Goal: Task Accomplishment & Management: Manage account settings

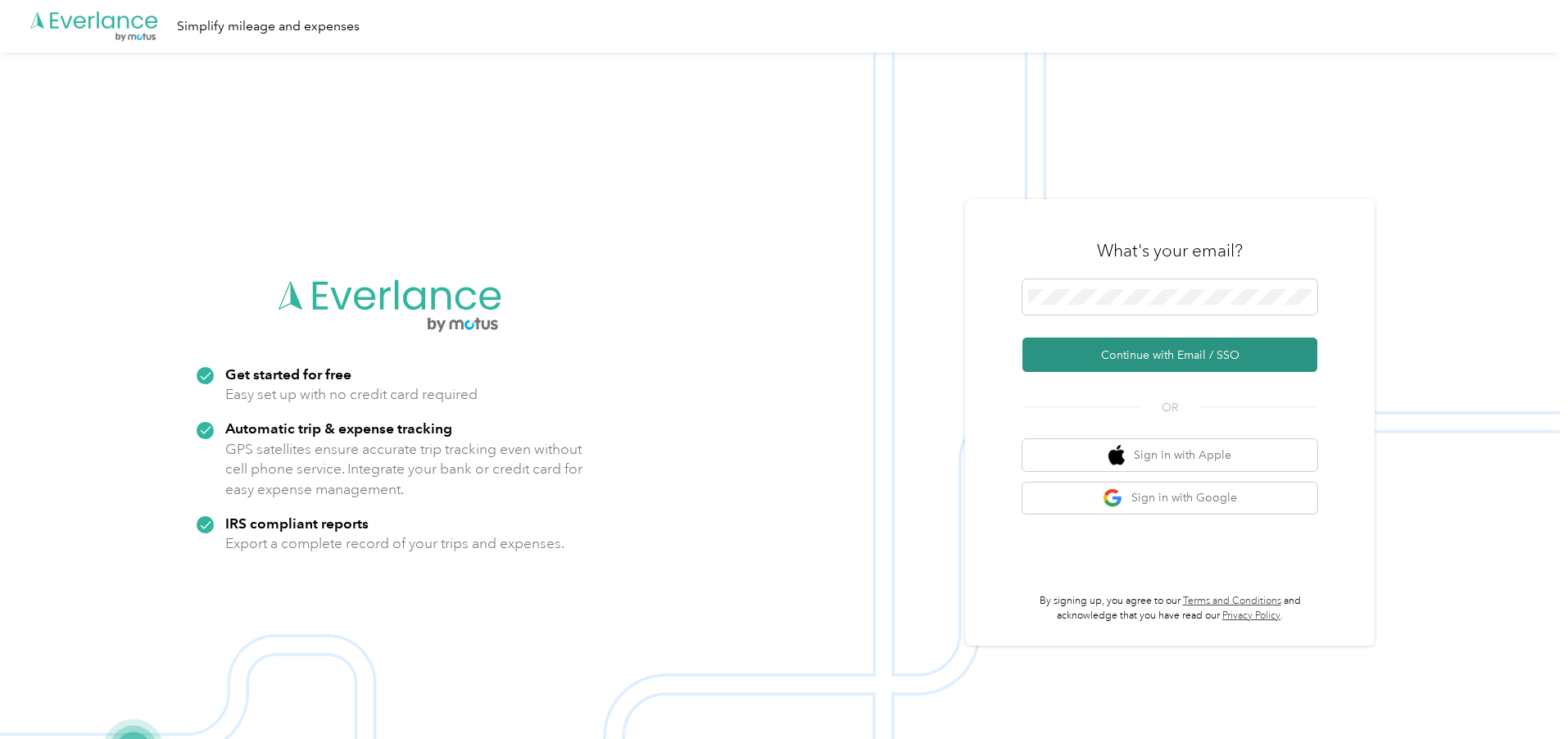
click at [1114, 344] on button "Continue with Email / SSO" at bounding box center [1169, 355] width 295 height 35
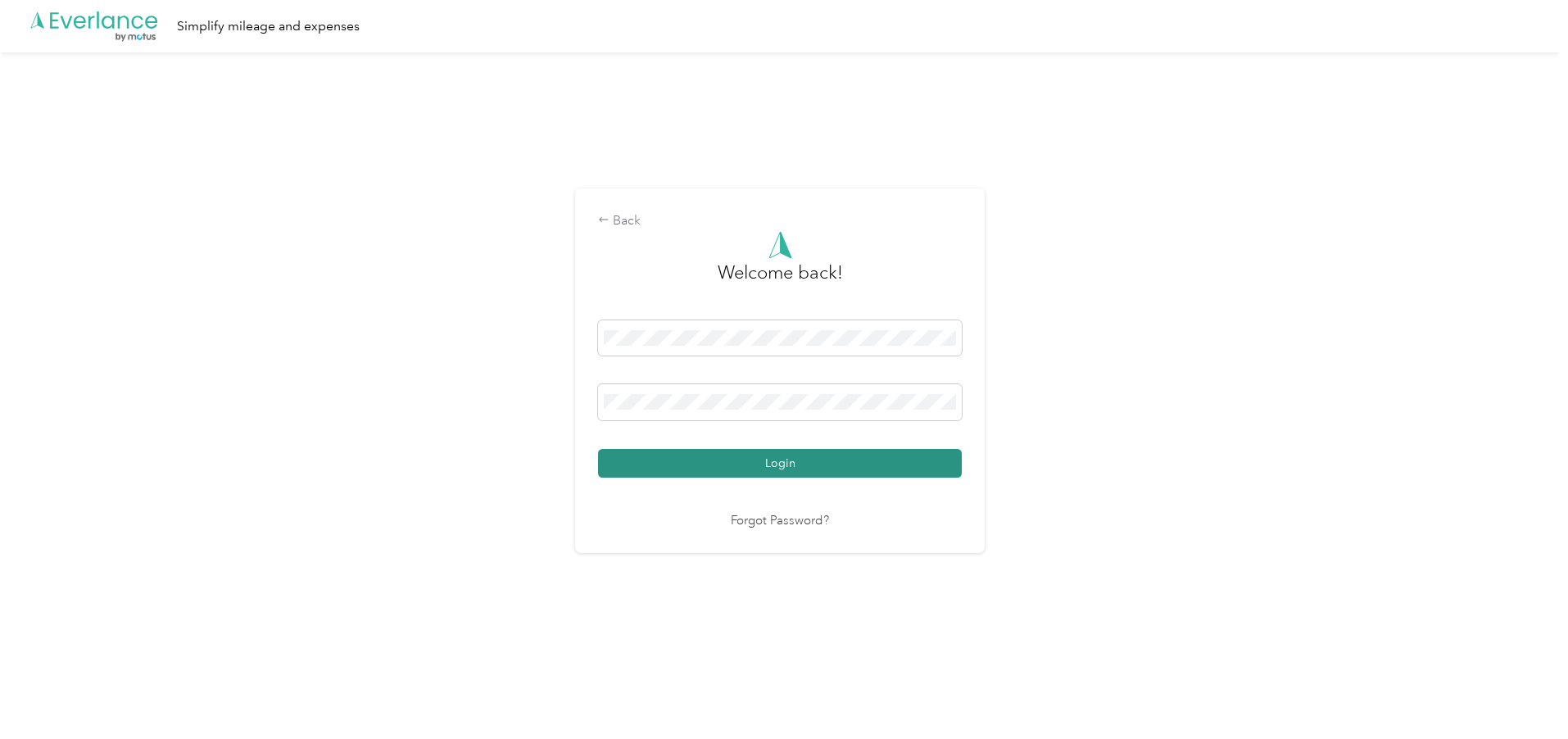
click at [755, 457] on button "Login" at bounding box center [780, 463] width 364 height 29
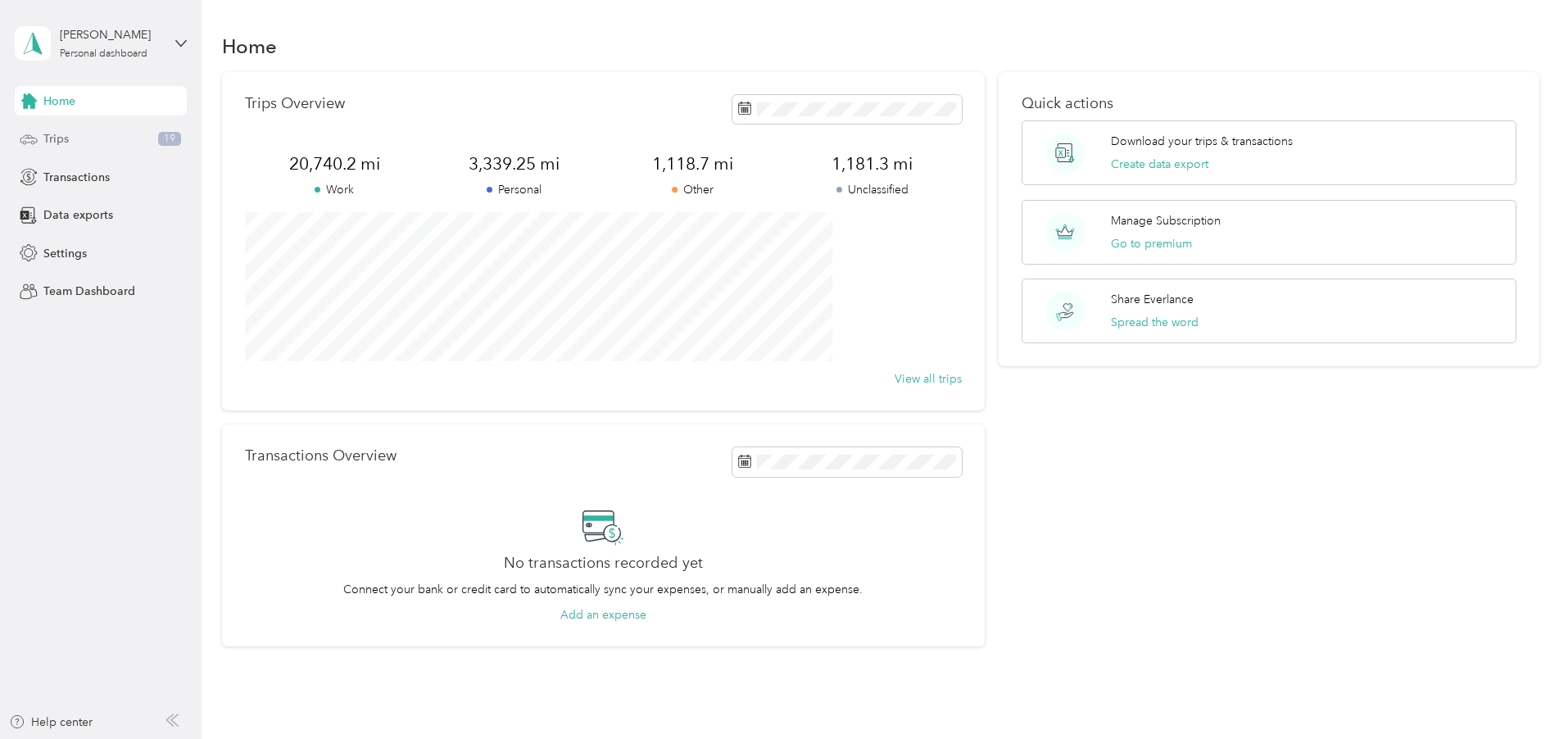
click at [76, 147] on div "Trips 19" at bounding box center [101, 140] width 172 height 30
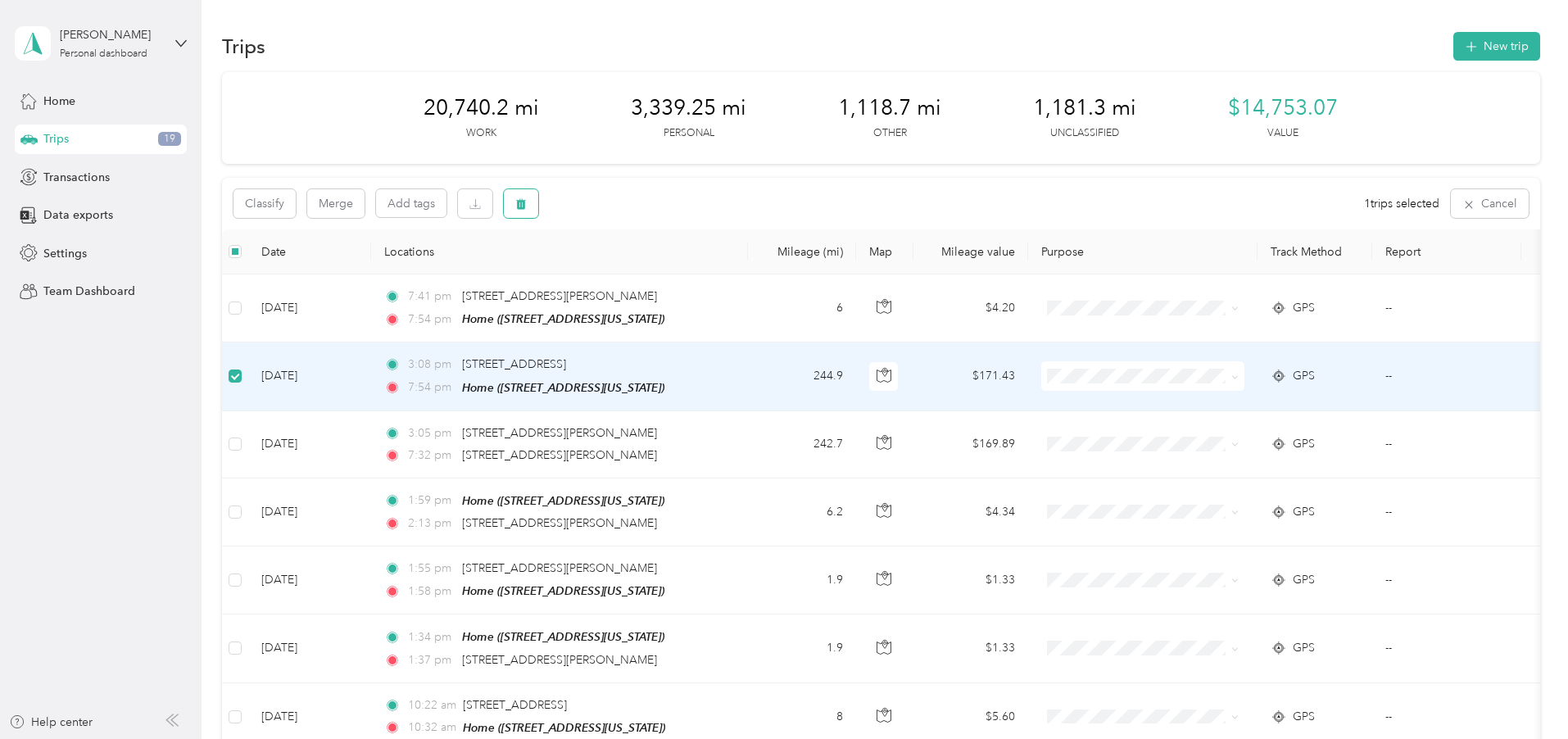
click at [538, 206] on button "button" at bounding box center [521, 203] width 35 height 29
click at [748, 271] on button "Yes" at bounding box center [752, 272] width 32 height 26
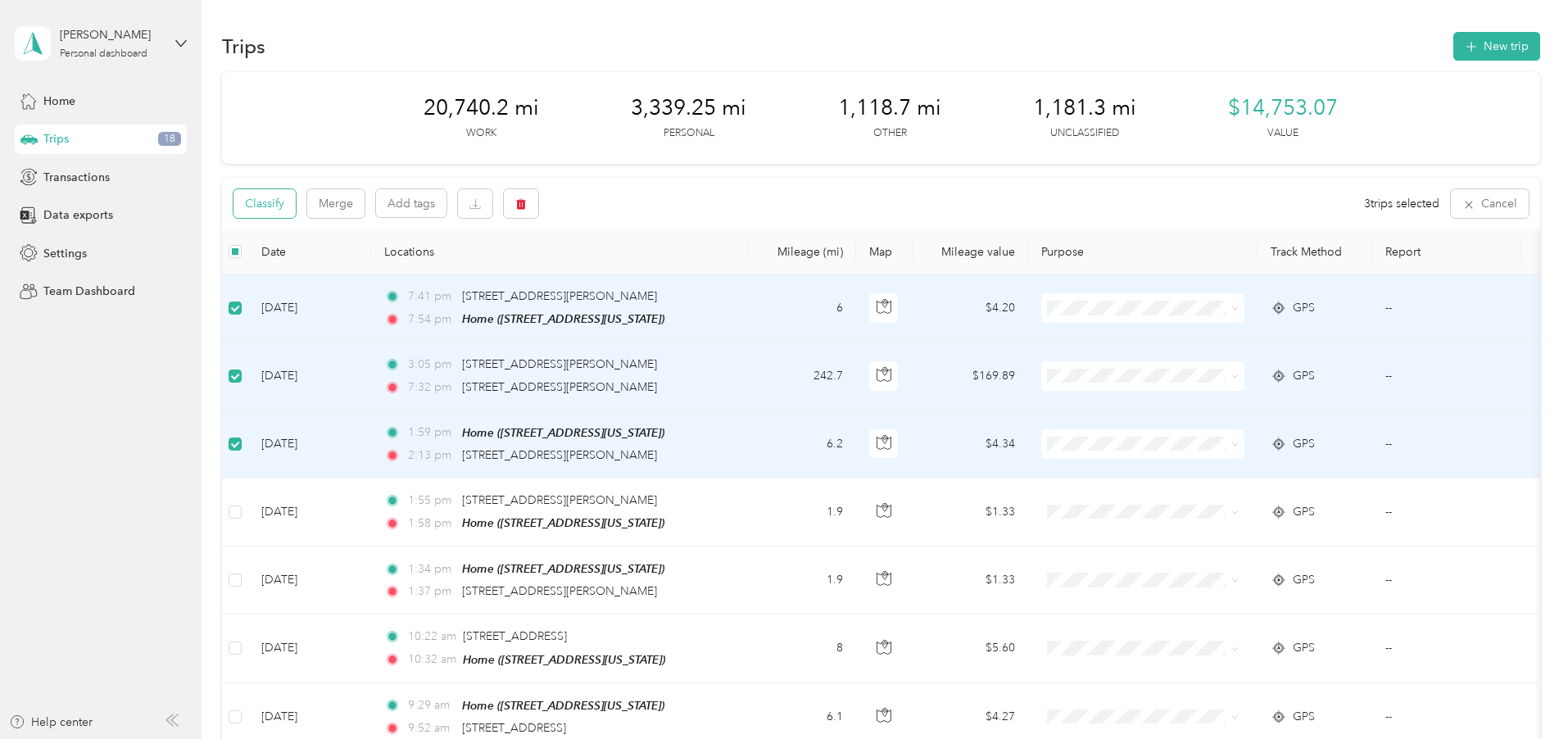
click at [295, 204] on button "Classify" at bounding box center [264, 203] width 62 height 29
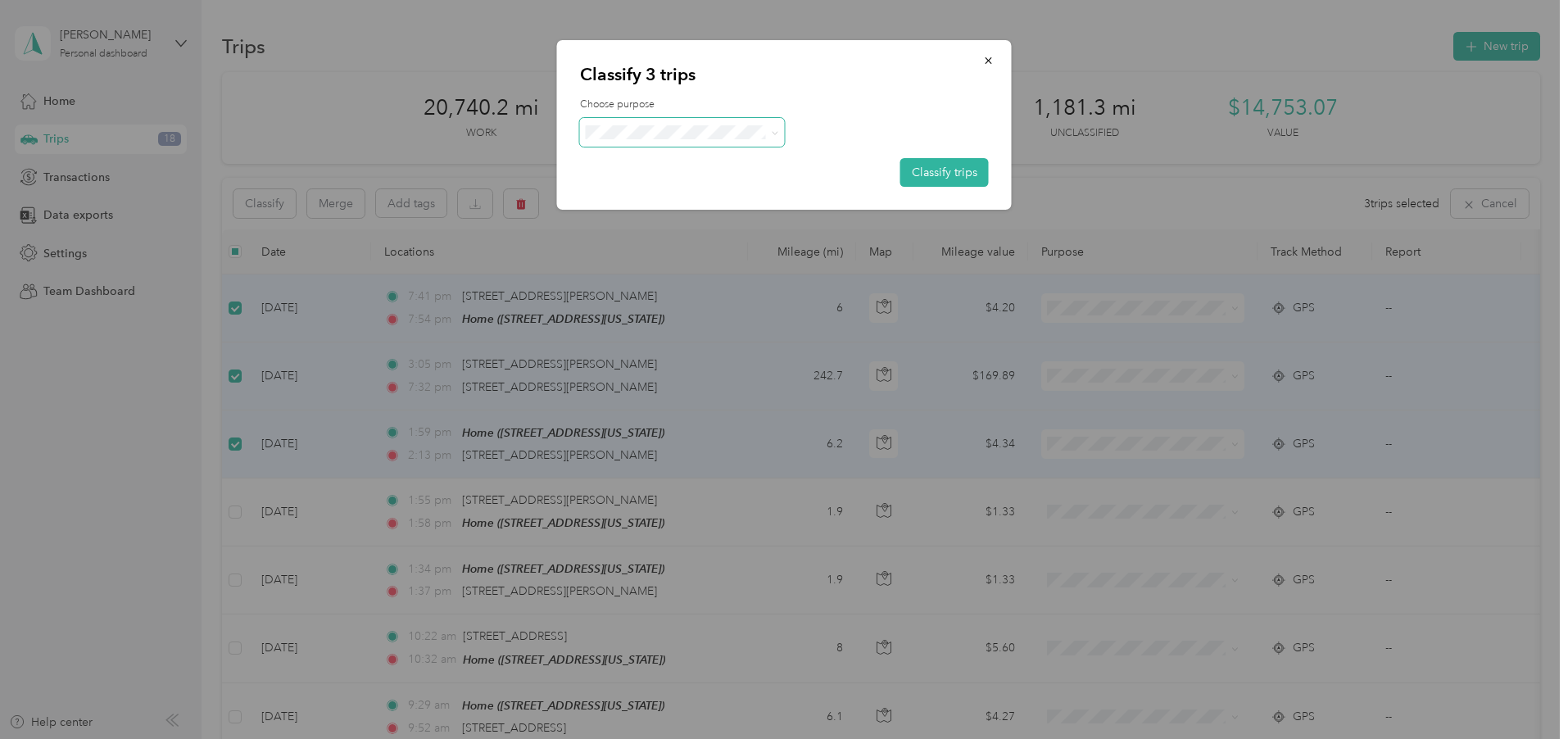
click at [695, 124] on span at bounding box center [682, 132] width 205 height 29
click at [625, 263] on li "SSB LLC" at bounding box center [682, 258] width 205 height 32
click at [924, 163] on button "Classify trips" at bounding box center [944, 173] width 88 height 29
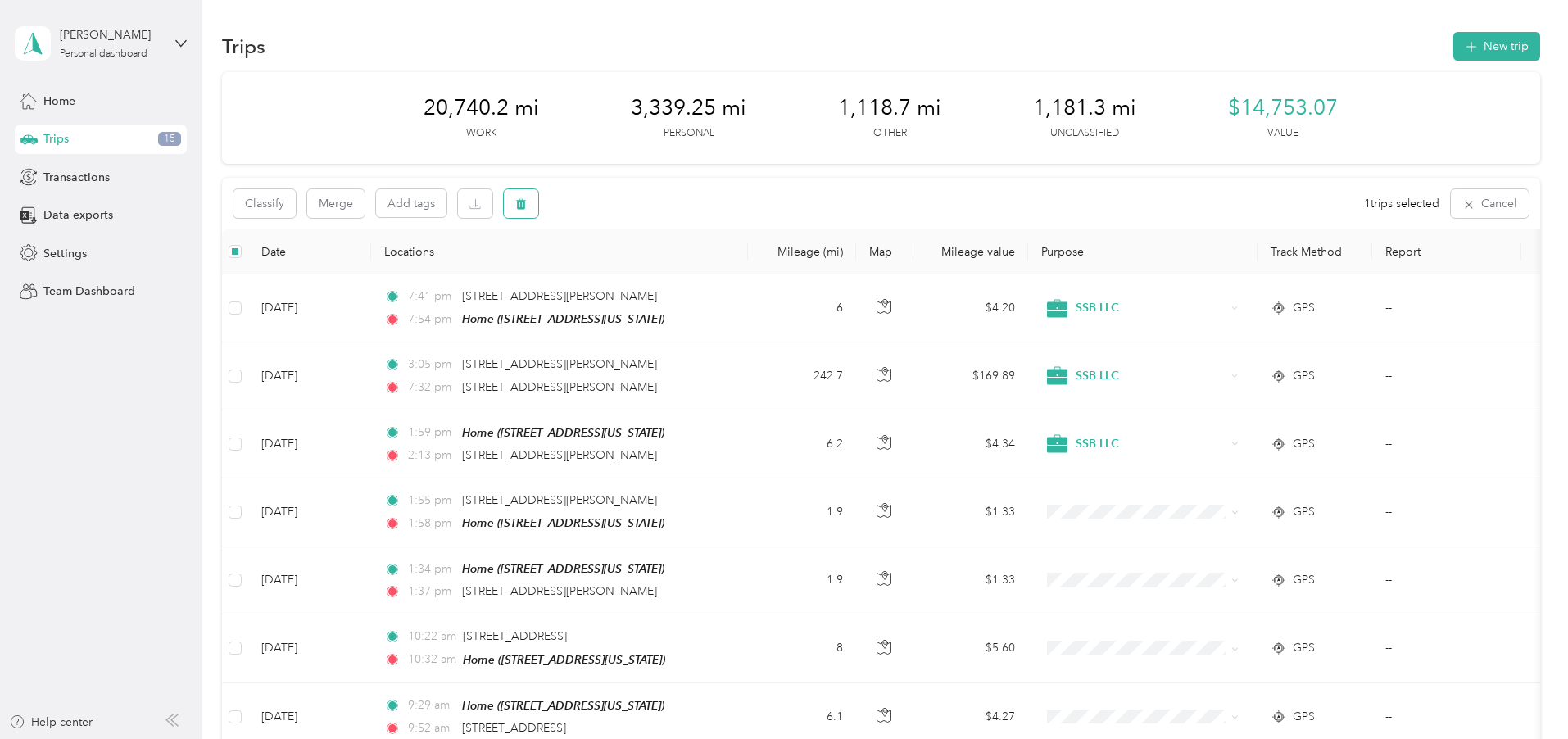
click at [538, 205] on button "button" at bounding box center [521, 203] width 35 height 29
click at [743, 268] on button "Yes" at bounding box center [752, 272] width 32 height 26
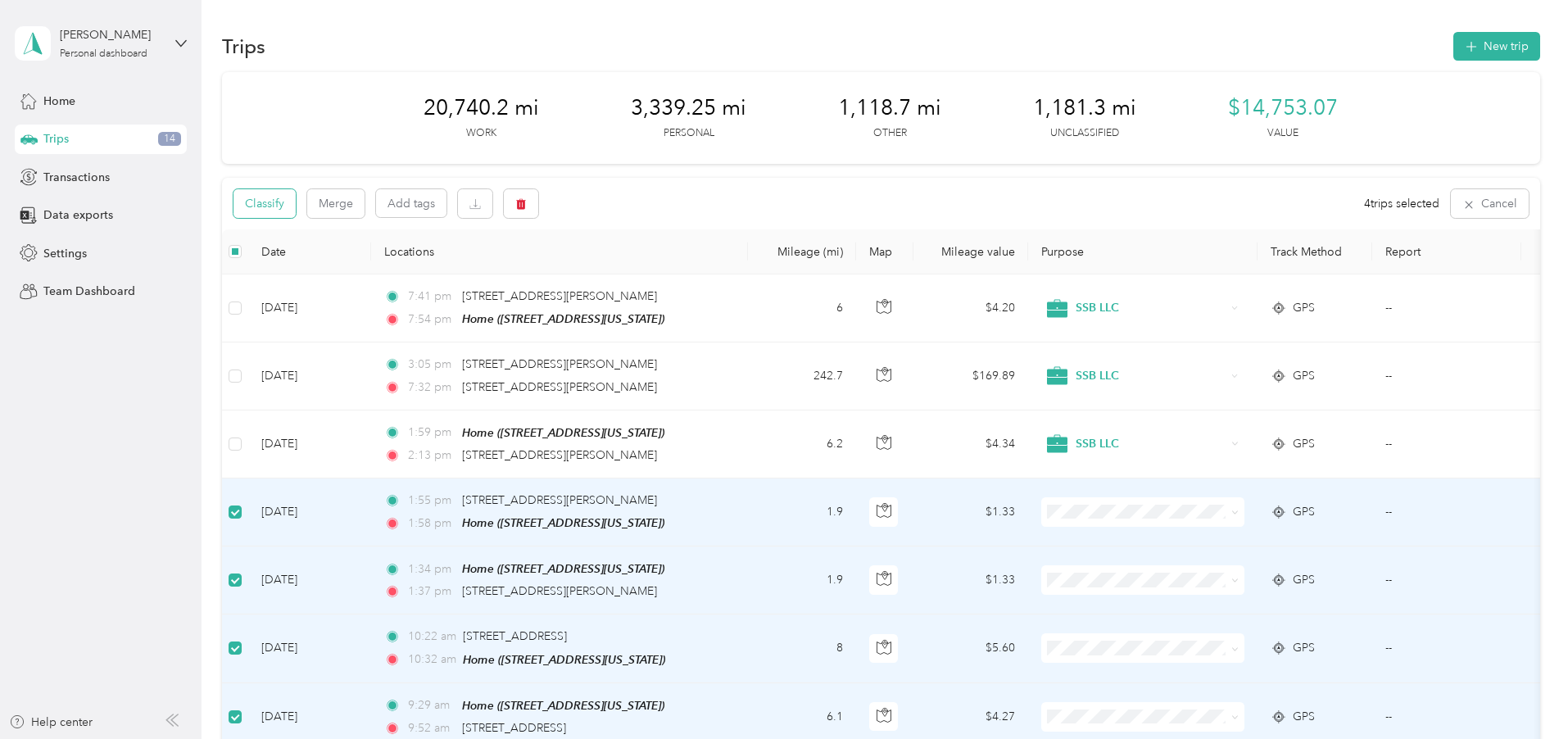
click at [295, 210] on button "Classify" at bounding box center [264, 203] width 62 height 29
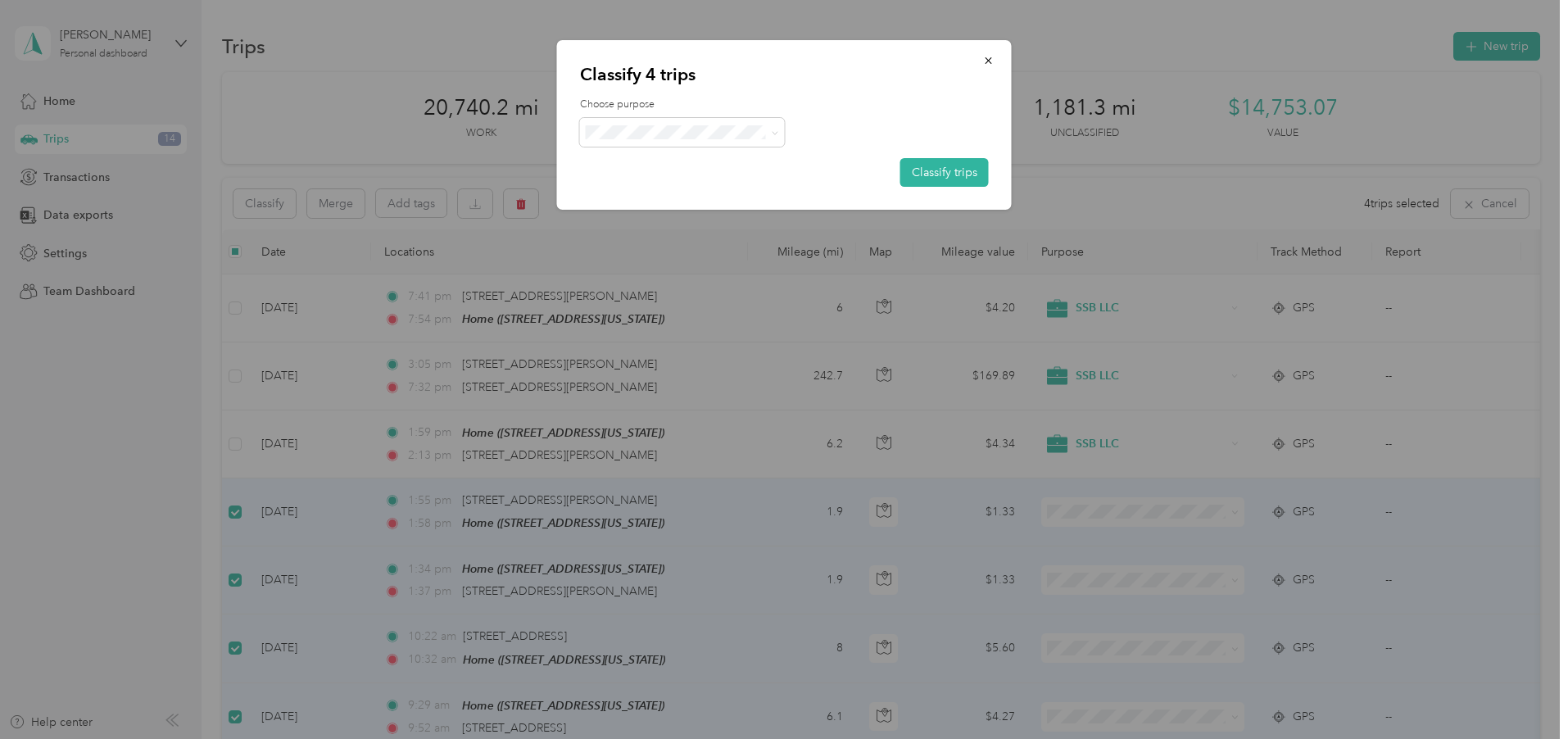
click at [638, 195] on span "Personal" at bounding box center [696, 187] width 153 height 17
click at [958, 173] on button "Classify trips" at bounding box center [944, 173] width 88 height 29
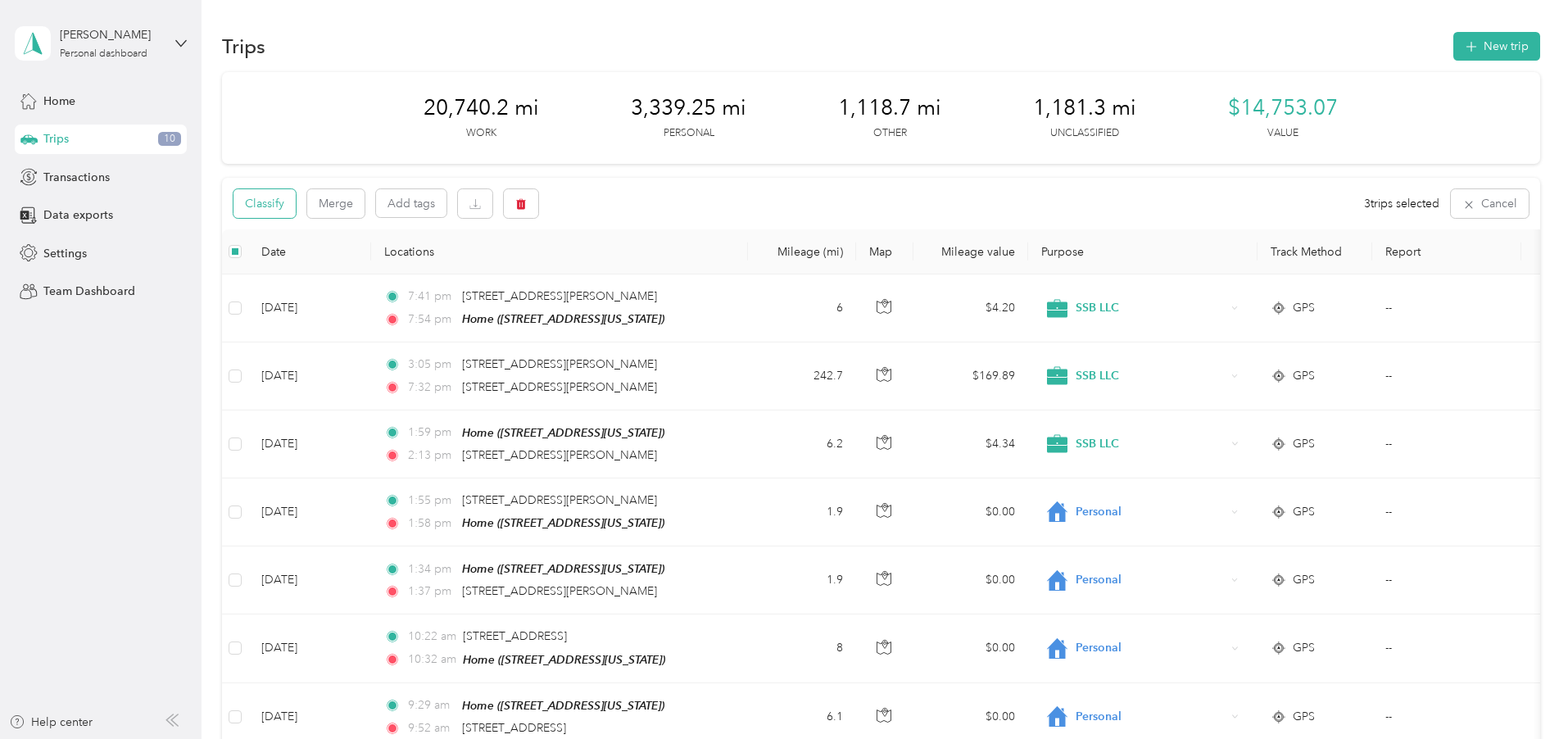
click at [295, 197] on button "Classify" at bounding box center [264, 203] width 62 height 29
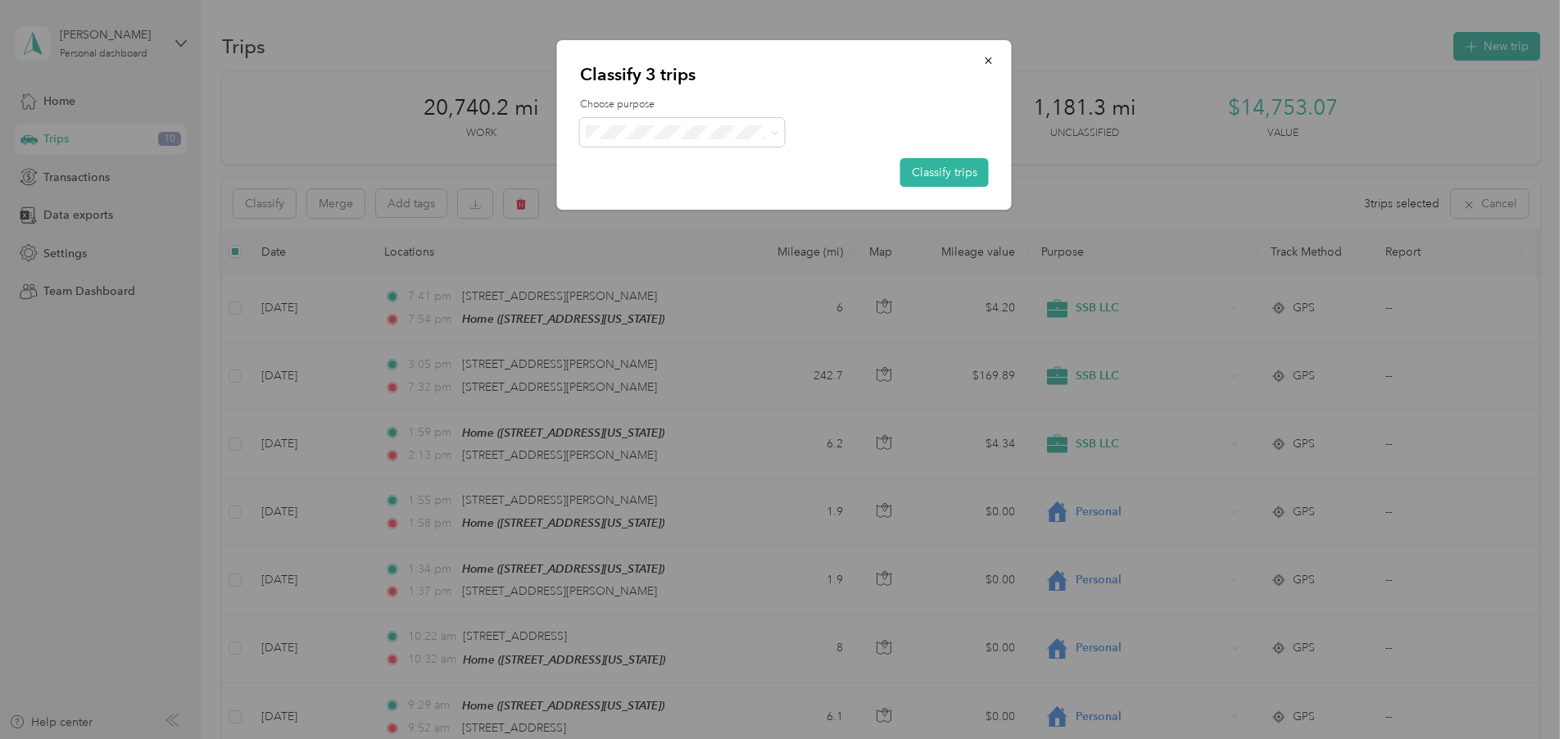
click at [631, 251] on span "SSB LLC" at bounding box center [682, 250] width 182 height 21
click at [950, 177] on button "Classify trips" at bounding box center [944, 173] width 88 height 29
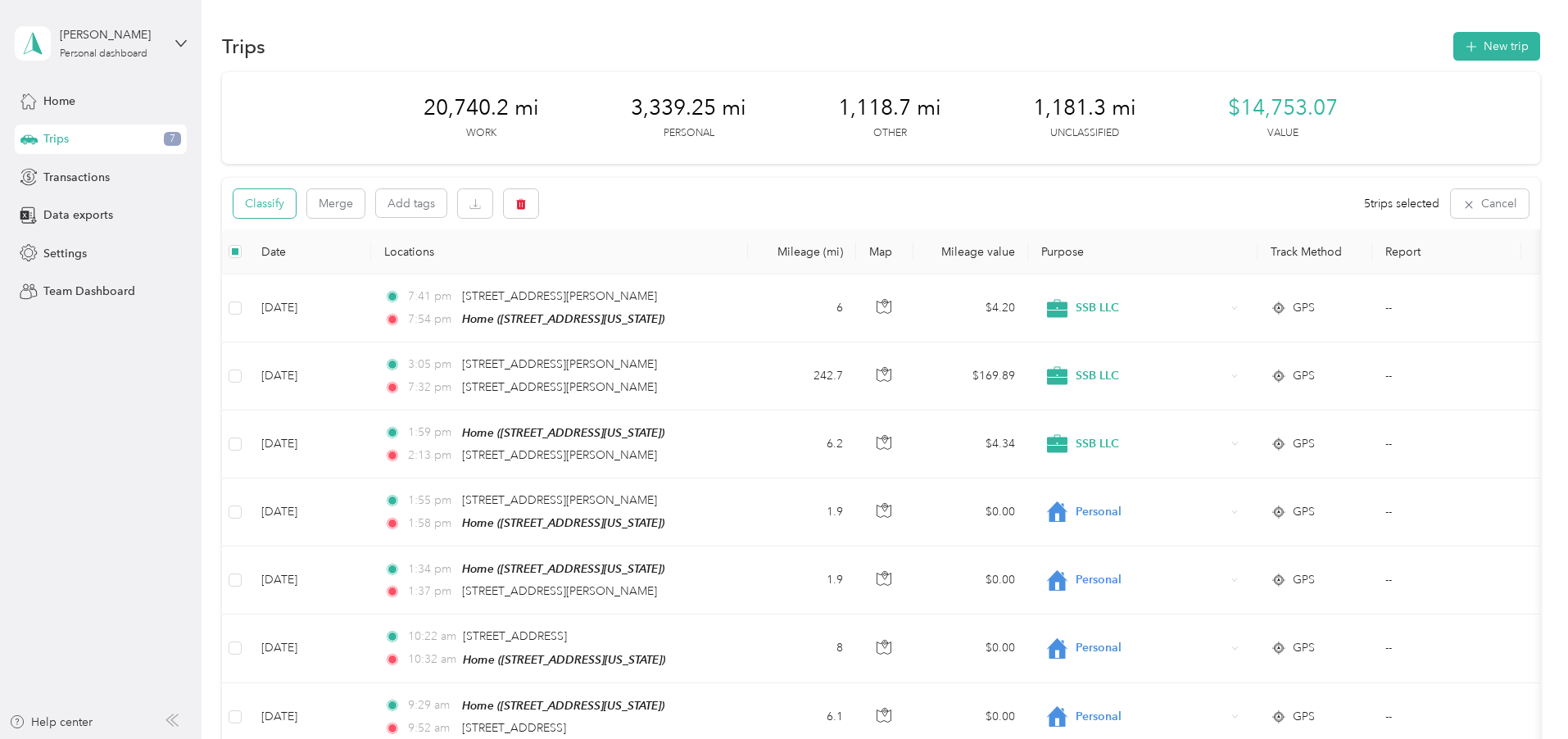
click at [295, 206] on button "Classify" at bounding box center [264, 203] width 62 height 29
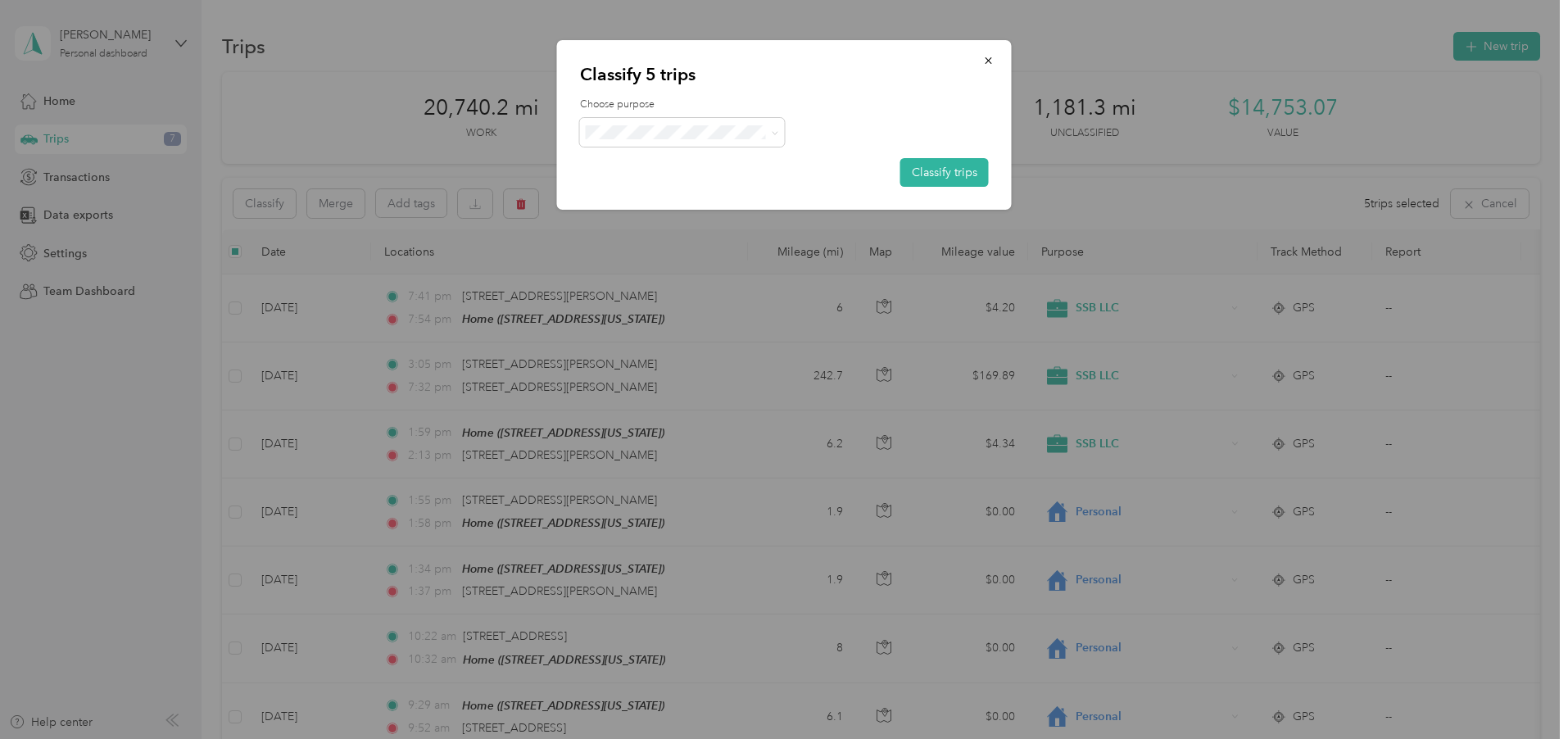
click at [646, 201] on li "Personal" at bounding box center [682, 191] width 205 height 32
click at [923, 180] on button "Classify trips" at bounding box center [944, 173] width 88 height 29
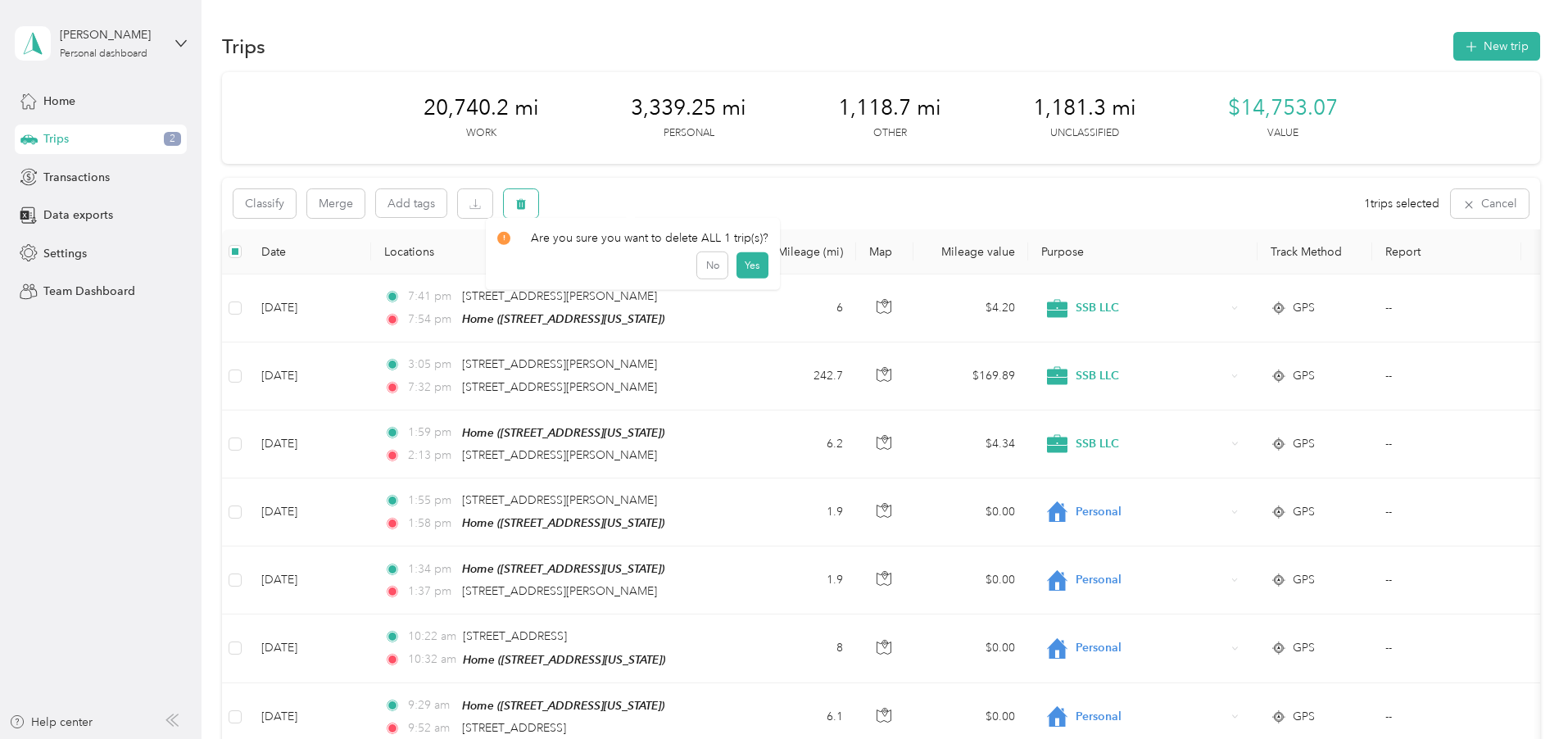
click at [538, 199] on button "button" at bounding box center [521, 203] width 35 height 29
click at [744, 276] on button "Yes" at bounding box center [752, 272] width 32 height 26
